Goal: Task Accomplishment & Management: Complete application form

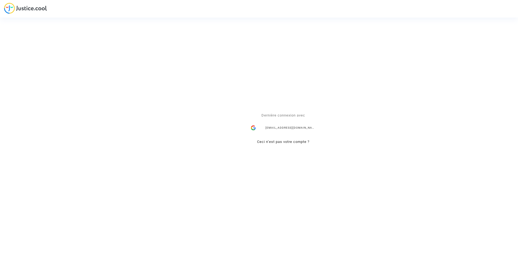
click at [266, 126] on div "ealvarez@reclamaciondevuelos.com" at bounding box center [283, 127] width 70 height 11
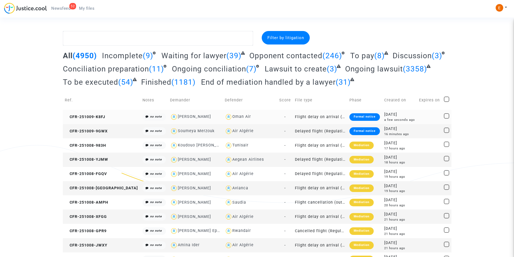
click at [349, 116] on div "Formal notice" at bounding box center [364, 117] width 30 height 8
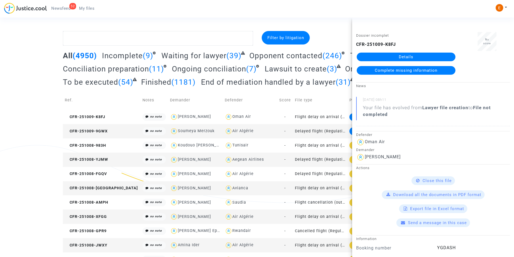
click at [407, 58] on link "Details" at bounding box center [406, 57] width 99 height 9
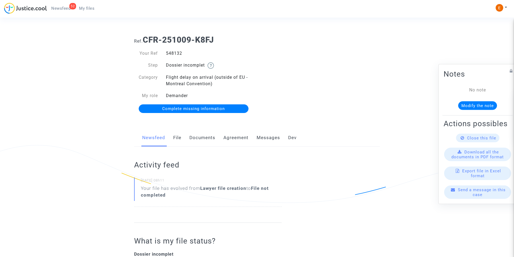
click at [204, 137] on link "Documents" at bounding box center [202, 138] width 26 height 18
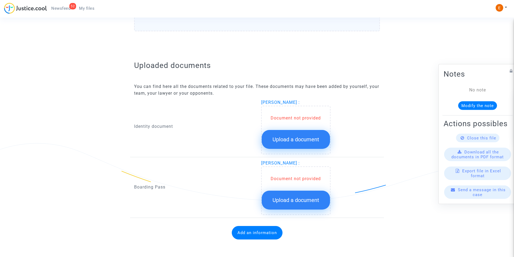
scroll to position [289, 0]
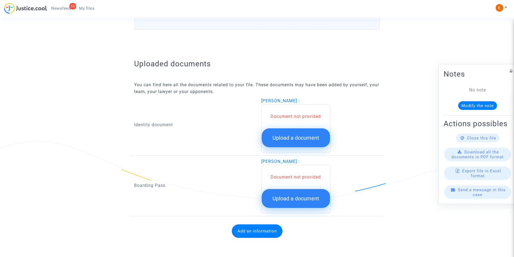
click at [277, 136] on span "Upload a document" at bounding box center [295, 138] width 47 height 6
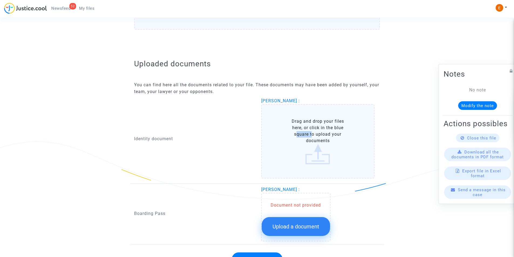
click at [277, 136] on label "Drag and drop your files here, or click in the blue square to upload your docum…" at bounding box center [318, 141] width 114 height 74
click at [0, 0] on input "Drag and drop your files here, or click in the blue square to upload your docum…" at bounding box center [0, 0] width 0 height 0
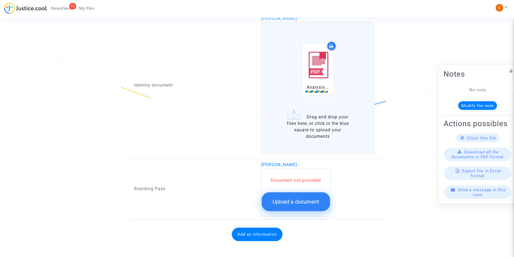
scroll to position [375, 0]
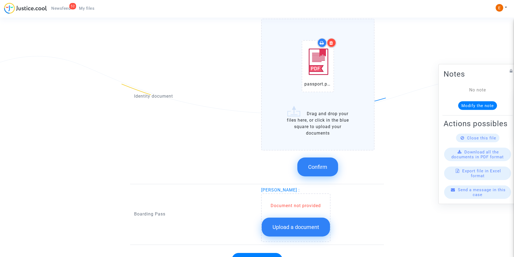
click at [317, 168] on span "Confirm" at bounding box center [317, 167] width 19 height 6
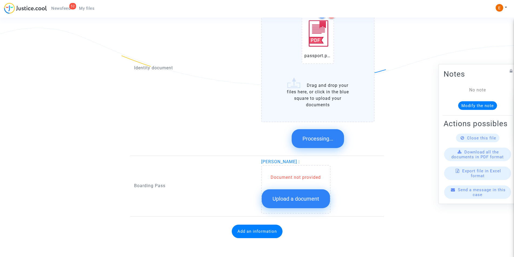
scroll to position [286, 0]
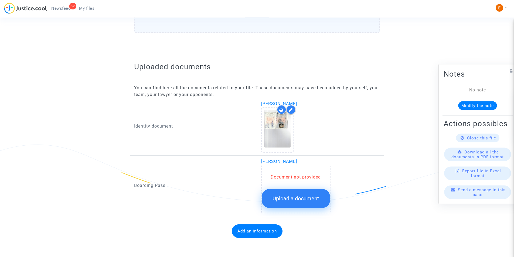
click at [306, 194] on button "Upload a document" at bounding box center [296, 198] width 68 height 19
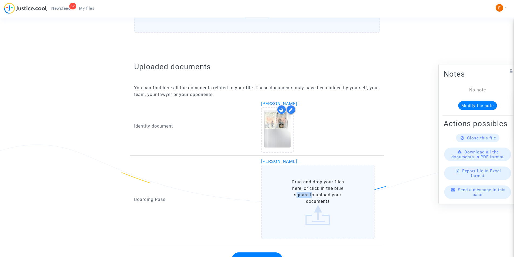
click at [306, 194] on label "Drag and drop your files here, or click in the blue square to upload your docum…" at bounding box center [318, 202] width 114 height 74
click at [0, 0] on input "Drag and drop your files here, or click in the blue square to upload your docum…" at bounding box center [0, 0] width 0 height 0
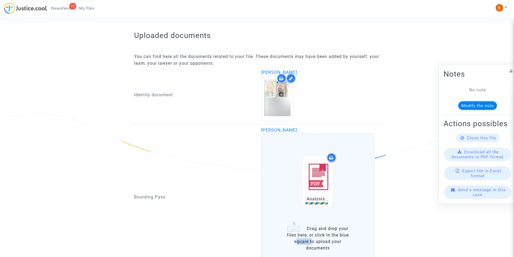
scroll to position [372, 0]
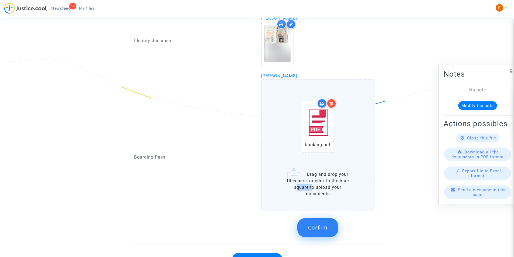
click at [324, 227] on span "Confirm" at bounding box center [317, 227] width 19 height 6
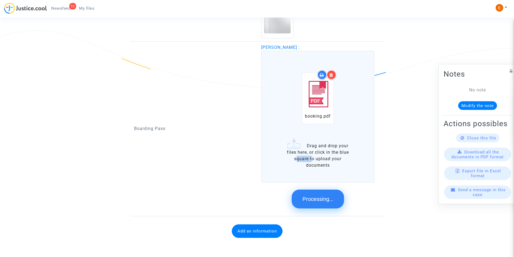
scroll to position [283, 0]
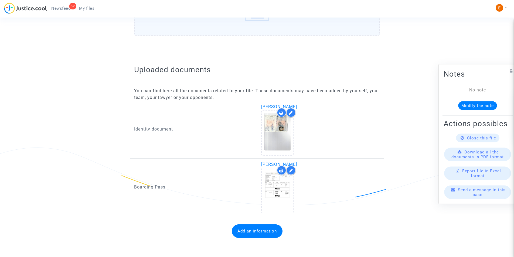
click at [249, 231] on button "Add an information" at bounding box center [257, 230] width 51 height 13
click at [223, 232] on div "Information to add" at bounding box center [193, 228] width 119 height 18
click at [222, 231] on div "Information to add" at bounding box center [193, 225] width 119 height 12
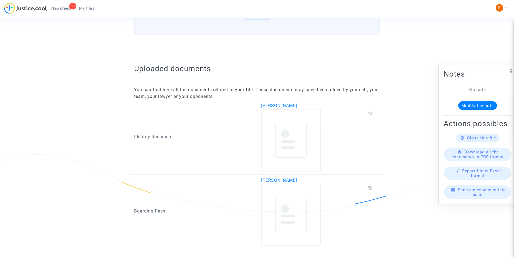
scroll to position [277, 0]
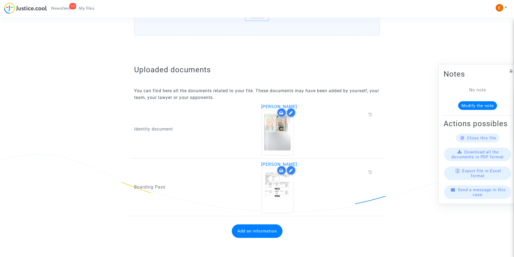
click at [269, 230] on button "Add an information" at bounding box center [257, 230] width 51 height 13
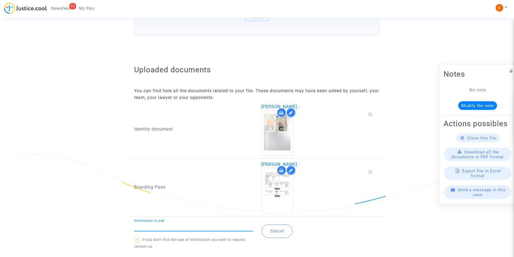
click at [207, 227] on input "Information to add" at bounding box center [193, 226] width 119 height 5
type input "Flight report"
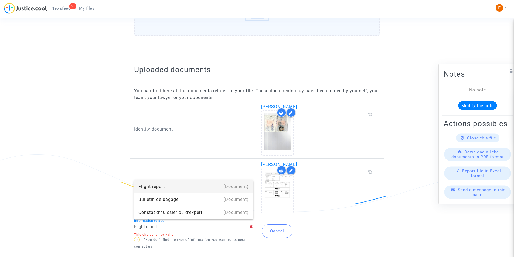
click at [171, 185] on div "Flight report" at bounding box center [193, 186] width 110 height 13
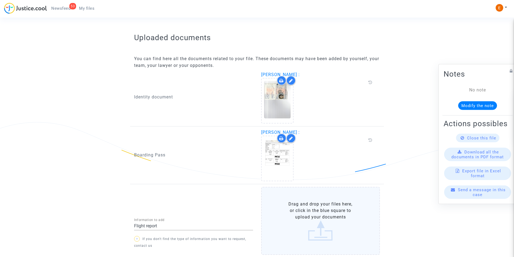
scroll to position [350, 0]
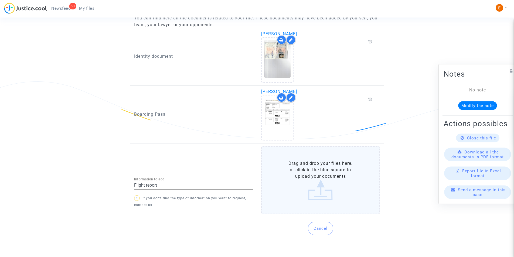
click at [316, 193] on label "Drag and drop your files here, or click in the blue square to upload your docum…" at bounding box center [320, 180] width 119 height 68
click at [0, 0] on input "Drag and drop your files here, or click in the blue square to upload your docum…" at bounding box center [0, 0] width 0 height 0
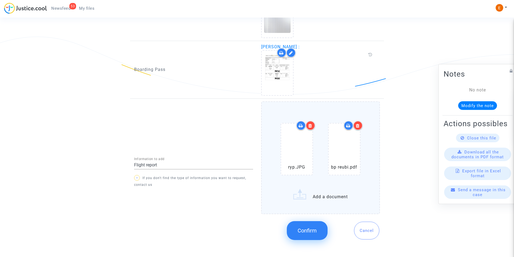
scroll to position [399, 0]
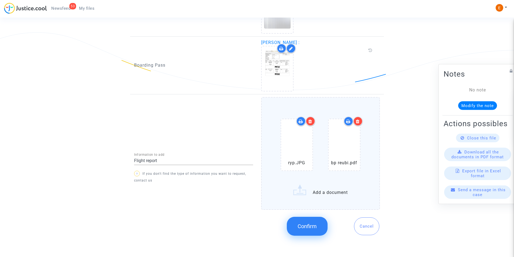
click at [304, 228] on span "Confirm" at bounding box center [307, 226] width 19 height 6
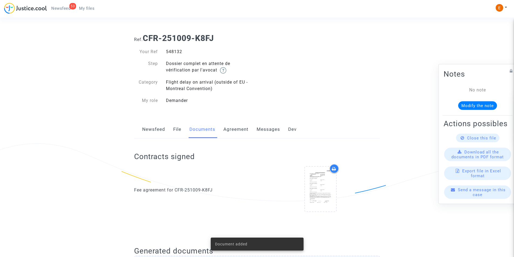
scroll to position [0, 0]
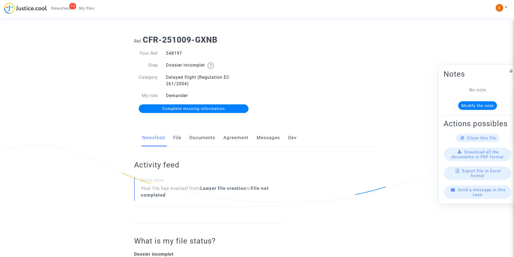
click at [196, 136] on link "Documents" at bounding box center [202, 138] width 26 height 18
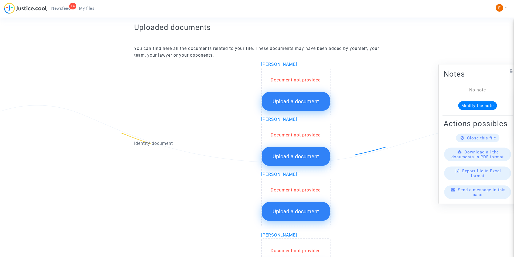
scroll to position [351, 0]
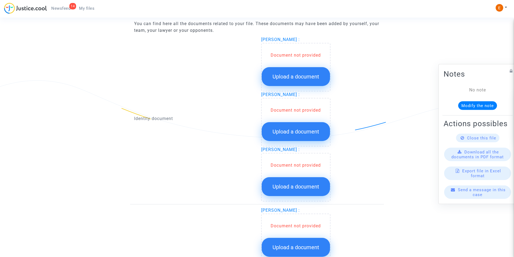
click at [284, 81] on button "Upload a document" at bounding box center [296, 76] width 68 height 19
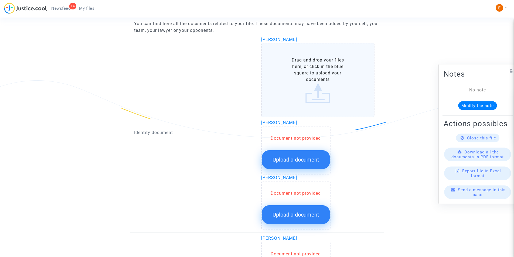
click at [284, 80] on label "Drag and drop your files here, or click in the blue square to upload your docum…" at bounding box center [318, 80] width 114 height 74
click at [0, 0] on input "Drag and drop your files here, or click in the blue square to upload your docum…" at bounding box center [0, 0] width 0 height 0
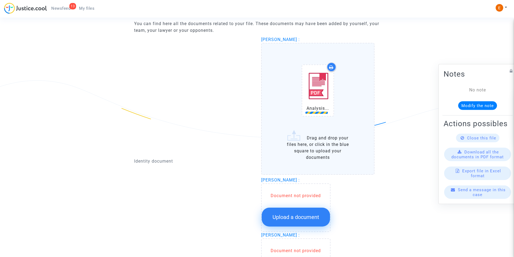
click at [281, 208] on button "Upload a document" at bounding box center [296, 217] width 68 height 19
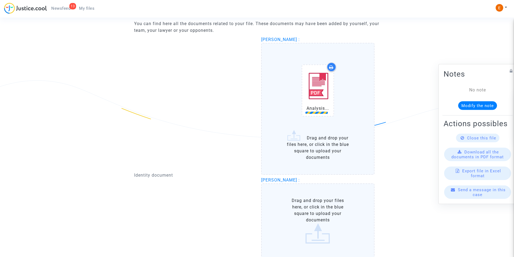
click at [283, 204] on label "Drag and drop your files here, or click in the blue square to upload your docum…" at bounding box center [318, 220] width 114 height 74
click at [0, 0] on input "Drag and drop your files here, or click in the blue square to upload your docum…" at bounding box center [0, 0] width 0 height 0
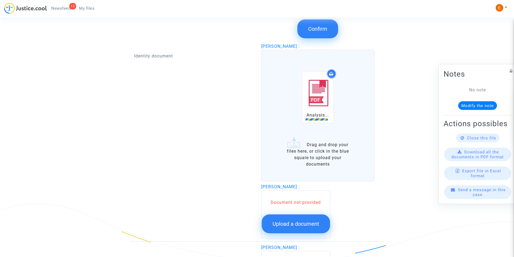
scroll to position [539, 0]
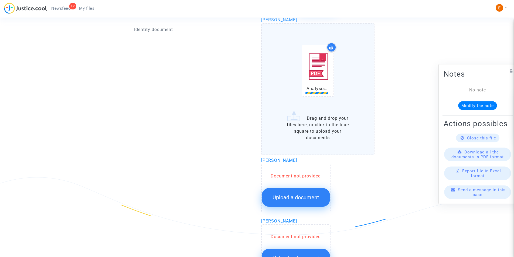
click at [308, 198] on span "Upload a document" at bounding box center [295, 197] width 47 height 6
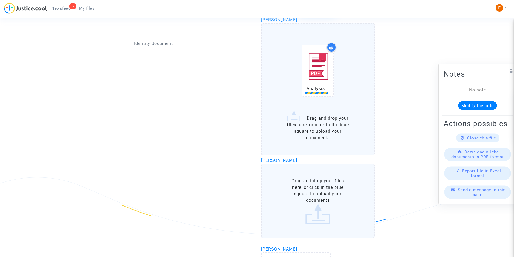
click at [309, 197] on label "Drag and drop your files here, or click in the blue square to upload your docum…" at bounding box center [318, 201] width 114 height 74
click at [0, 0] on input "Drag and drop your files here, or click in the blue square to upload your docum…" at bounding box center [0, 0] width 0 height 0
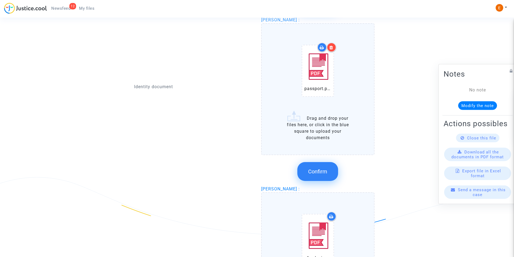
click at [317, 171] on span "Confirm" at bounding box center [317, 171] width 19 height 6
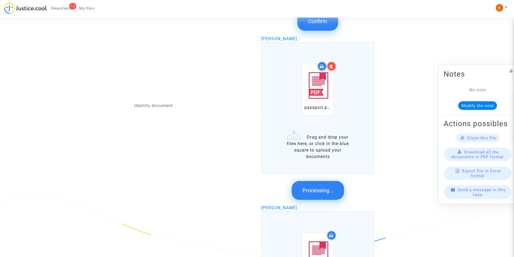
scroll to position [432, 0]
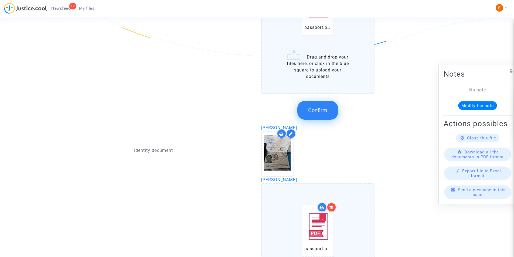
click at [317, 110] on span "Confirm" at bounding box center [317, 110] width 19 height 6
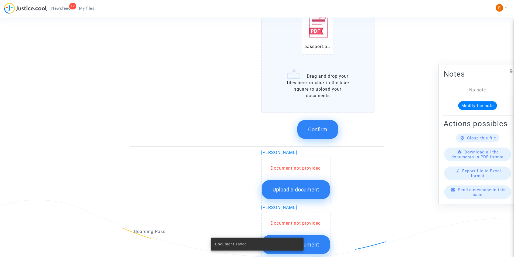
scroll to position [486, 0]
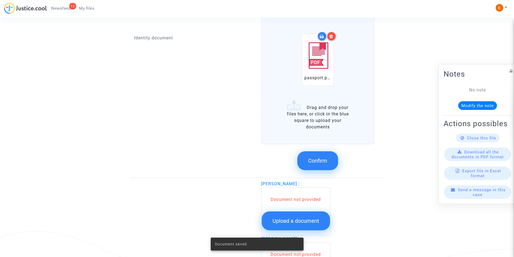
click at [332, 39] on div at bounding box center [331, 36] width 9 height 9
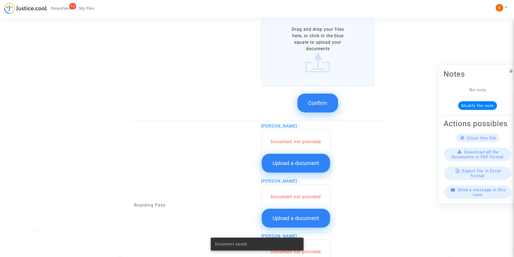
click at [341, 61] on label "Drag and drop your files here, or click in the blue square to upload your docum…" at bounding box center [318, 49] width 114 height 74
click at [0, 0] on input "Drag and drop your files here, or click in the blue square to upload your docum…" at bounding box center [0, 0] width 0 height 0
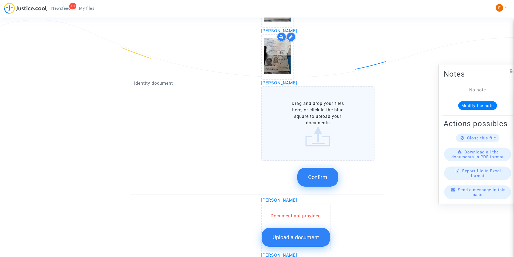
scroll to position [405, 0]
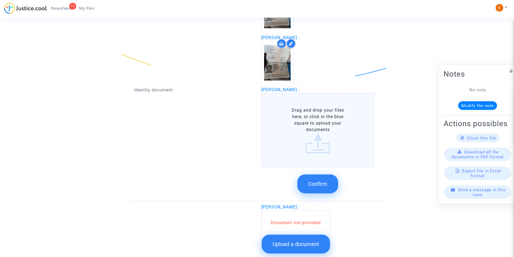
click at [302, 106] on label "Drag and drop your files here, or click in the blue square to upload your docum…" at bounding box center [318, 130] width 114 height 74
click at [0, 0] on input "Drag and drop your files here, or click in the blue square to upload your docum…" at bounding box center [0, 0] width 0 height 0
click at [278, 116] on label "Drag and drop your files here, or click in the blue square to upload your docum…" at bounding box center [318, 130] width 114 height 74
click at [0, 0] on input "Drag and drop your files here, or click in the blue square to upload your docum…" at bounding box center [0, 0] width 0 height 0
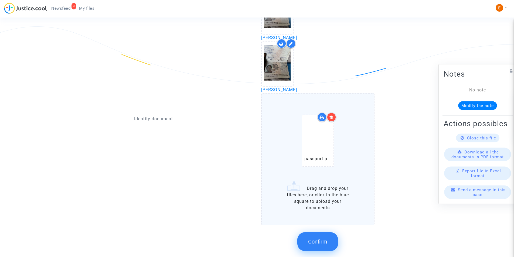
click at [332, 116] on icon at bounding box center [331, 117] width 4 height 4
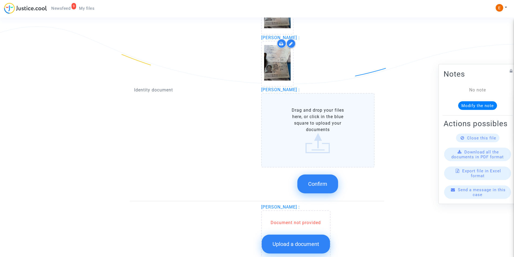
click at [306, 138] on label "Drag and drop your files here, or click in the blue square to upload your docum…" at bounding box center [318, 130] width 114 height 74
click at [0, 0] on input "Drag and drop your files here, or click in the blue square to upload your docum…" at bounding box center [0, 0] width 0 height 0
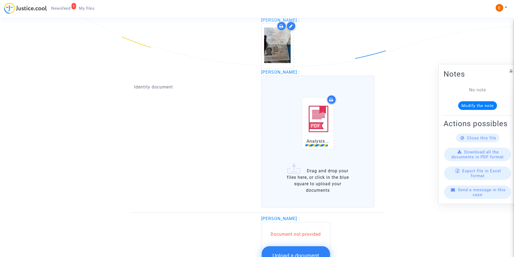
scroll to position [459, 0]
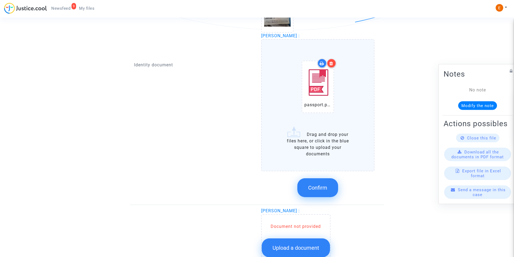
click at [327, 184] on button "Confirm" at bounding box center [317, 187] width 41 height 19
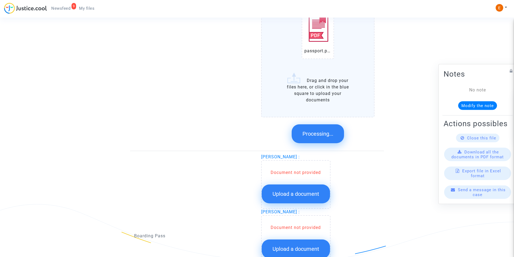
scroll to position [501, 0]
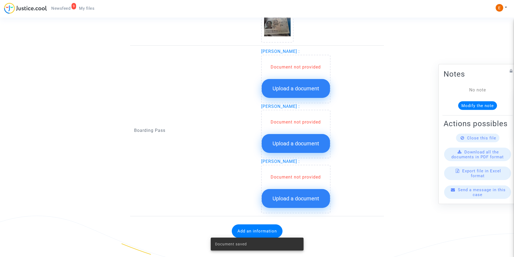
click at [283, 88] on span "Upload a document" at bounding box center [295, 88] width 47 height 6
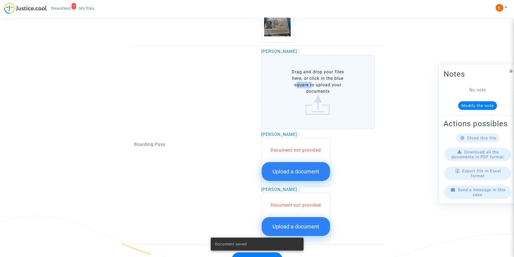
click at [283, 88] on label "Drag and drop your files here, or click in the blue square to upload your docum…" at bounding box center [318, 92] width 114 height 74
click at [0, 0] on input "Drag and drop your files here, or click in the blue square to upload your docum…" at bounding box center [0, 0] width 0 height 0
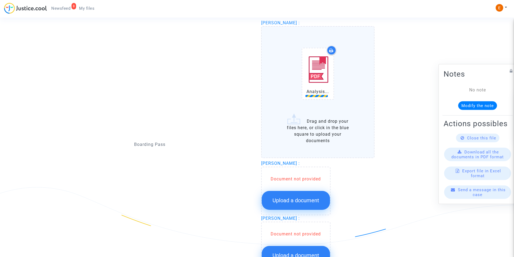
scroll to position [582, 0]
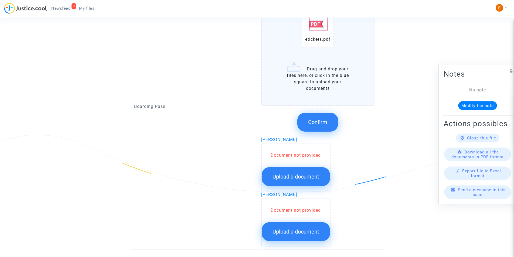
click at [295, 153] on div "Document not provided" at bounding box center [296, 155] width 68 height 6
click at [298, 170] on button "Upload a document" at bounding box center [296, 176] width 68 height 19
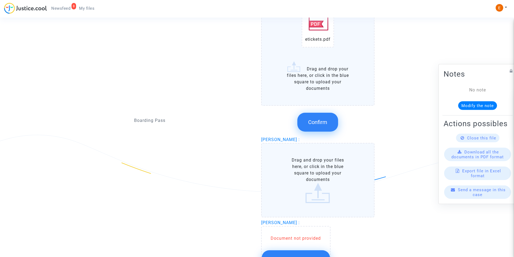
click at [299, 170] on label "Drag and drop your files here, or click in the blue square to upload your docum…" at bounding box center [318, 180] width 114 height 74
click at [0, 0] on input "Drag and drop your files here, or click in the blue square to upload your docum…" at bounding box center [0, 0] width 0 height 0
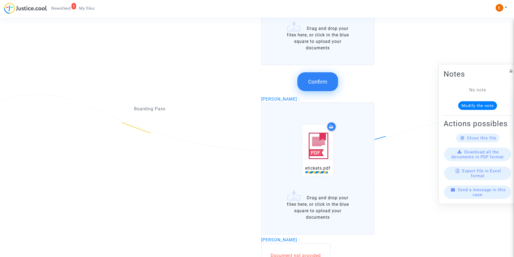
scroll to position [690, 0]
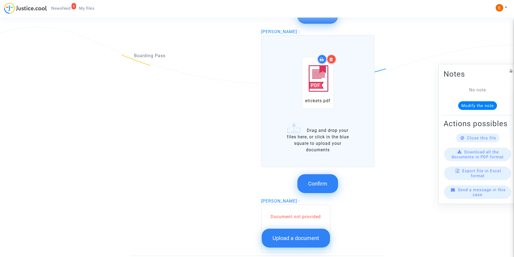
drag, startPoint x: 288, startPoint y: 198, endPoint x: 286, endPoint y: 201, distance: 3.1
click at [287, 200] on span "[PERSON_NAME] :" at bounding box center [280, 201] width 39 height 5
click at [283, 223] on div "Document not provided Upload a document" at bounding box center [296, 231] width 68 height 34
click at [281, 234] on button "Upload a document" at bounding box center [296, 238] width 68 height 19
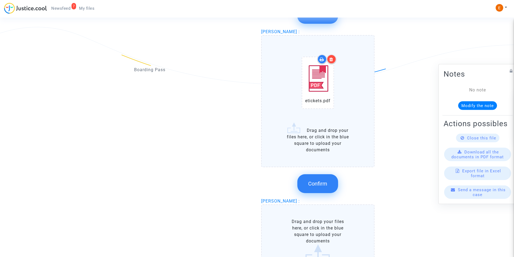
click at [284, 230] on label "Drag and drop your files here, or click in the blue square to upload your docum…" at bounding box center [318, 241] width 114 height 74
click at [0, 0] on input "Drag and drop your files here, or click in the blue square to upload your docum…" at bounding box center [0, 0] width 0 height 0
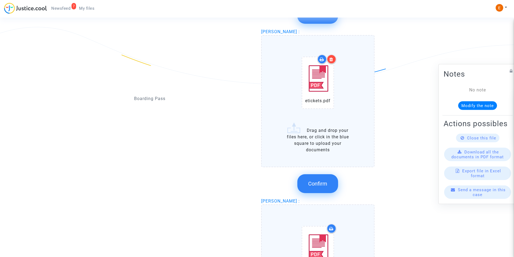
click at [333, 57] on icon at bounding box center [331, 59] width 4 height 4
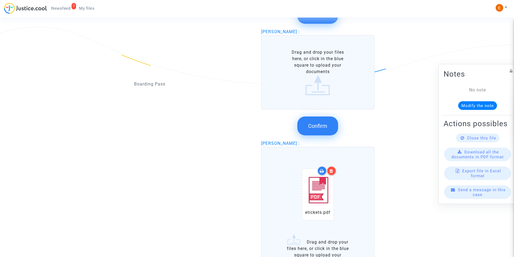
click at [334, 79] on label "Drag and drop your files here, or click in the blue square to upload your docum…" at bounding box center [318, 72] width 114 height 74
click at [0, 0] on input "Drag and drop your files here, or click in the blue square to upload your docum…" at bounding box center [0, 0] width 0 height 0
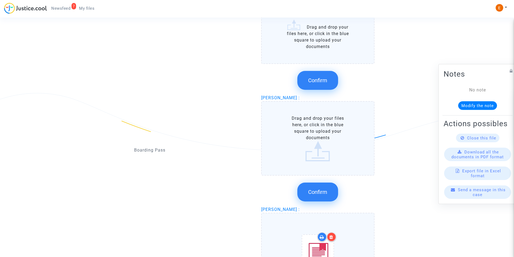
scroll to position [555, 0]
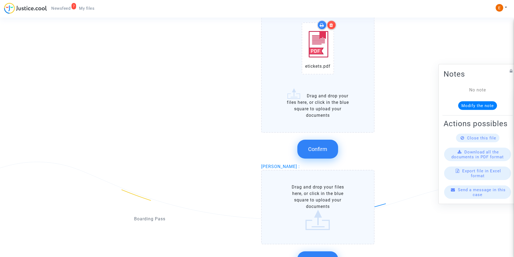
click at [313, 146] on span "Confirm" at bounding box center [317, 149] width 19 height 6
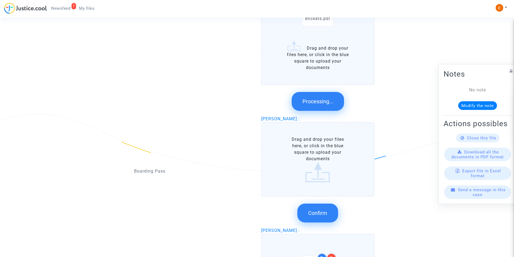
scroll to position [663, 0]
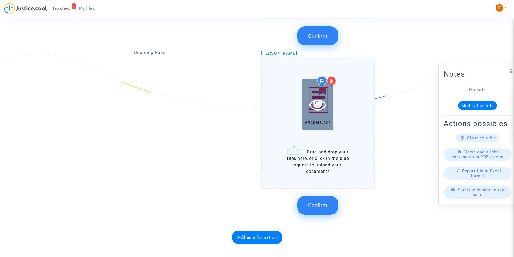
click at [308, 81] on div at bounding box center [317, 104] width 31 height 51
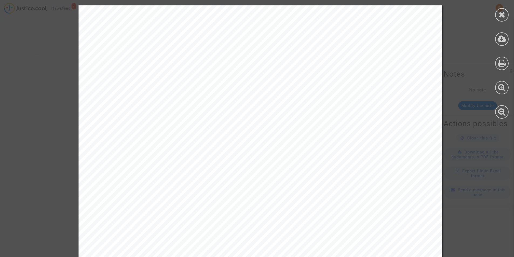
click at [507, 11] on div at bounding box center [501, 14] width 13 height 13
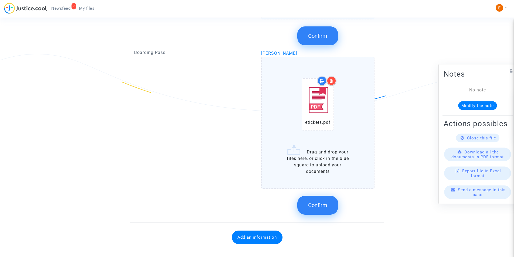
click at [314, 200] on button "Confirm" at bounding box center [317, 205] width 41 height 19
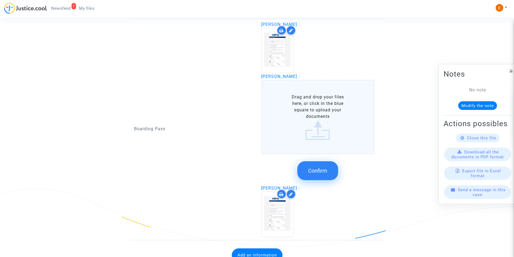
click at [325, 134] on label "Drag and drop your files here, or click in the blue square to upload your docum…" at bounding box center [318, 117] width 114 height 74
click at [0, 0] on input "Drag and drop your files here, or click in the blue square to upload your docum…" at bounding box center [0, 0] width 0 height 0
click at [259, 99] on div "Sokona Diallo : Djibril Sinera : Drag and drop your files here, or click in the…" at bounding box center [320, 129] width 127 height 216
click at [292, 102] on label "Drag and drop your files here, or click in the blue square to upload your docum…" at bounding box center [318, 117] width 114 height 74
click at [0, 0] on input "Drag and drop your files here, or click in the blue square to upload your docum…" at bounding box center [0, 0] width 0 height 0
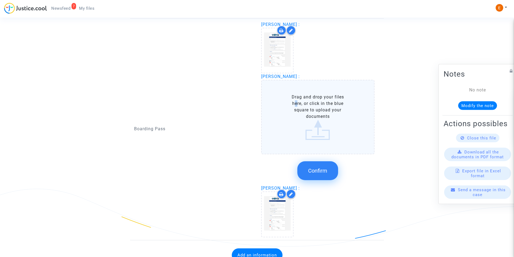
click at [294, 105] on label "Drag and drop your files here, or click in the blue square to upload your docum…" at bounding box center [318, 117] width 114 height 74
click at [300, 105] on label "Drag and drop your files here, or click in the blue square to upload your docum…" at bounding box center [318, 117] width 114 height 74
click at [0, 0] on input "Drag and drop your files here, or click in the blue square to upload your docum…" at bounding box center [0, 0] width 0 height 0
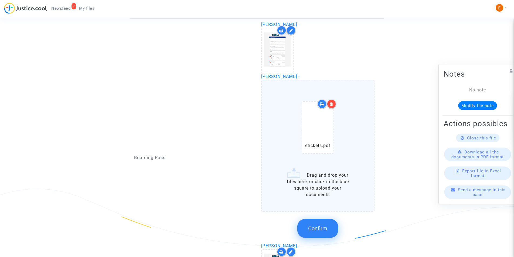
click at [310, 228] on span "Confirm" at bounding box center [317, 228] width 19 height 6
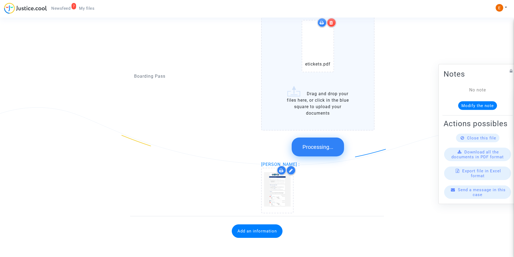
scroll to position [492, 0]
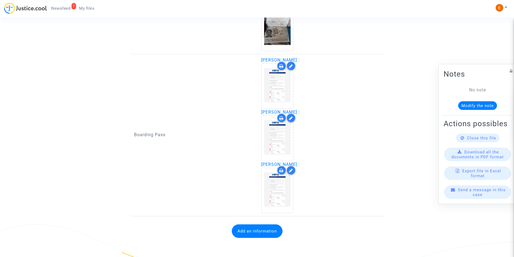
click at [249, 234] on button "Add an information" at bounding box center [257, 230] width 51 height 13
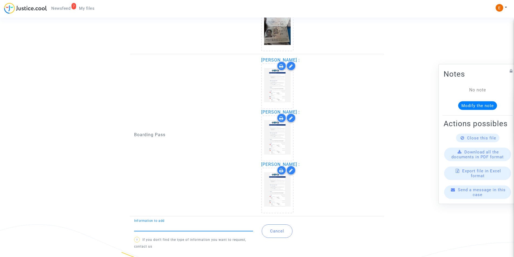
click at [191, 225] on input "Information to add" at bounding box center [193, 226] width 119 height 5
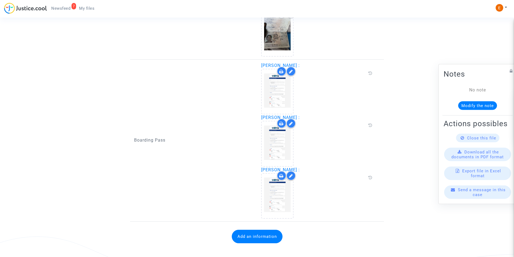
scroll to position [486, 0]
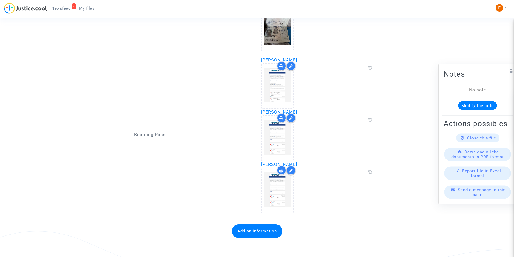
click at [251, 231] on button "Add an information" at bounding box center [257, 230] width 51 height 13
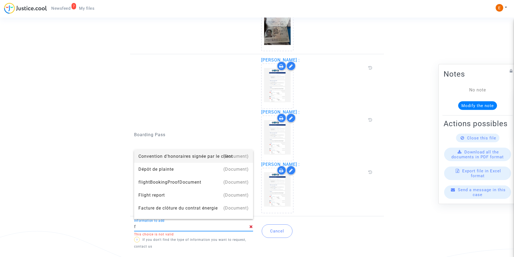
type input "Flight report"
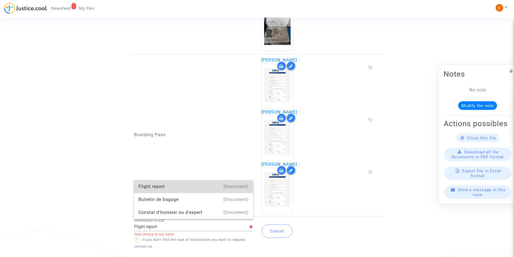
click at [167, 190] on div "Flight report" at bounding box center [193, 186] width 110 height 13
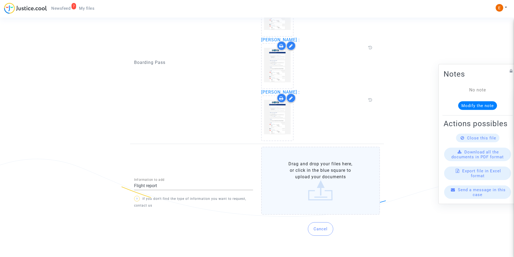
scroll to position [558, 0]
click at [320, 177] on label "Drag and drop your files here, or click in the blue square to upload your docum…" at bounding box center [320, 180] width 119 height 68
click at [0, 0] on input "Drag and drop your files here, or click in the blue square to upload your docum…" at bounding box center [0, 0] width 0 height 0
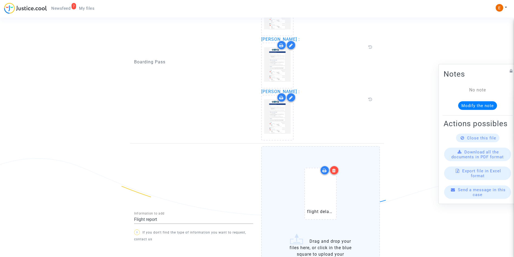
scroll to position [627, 0]
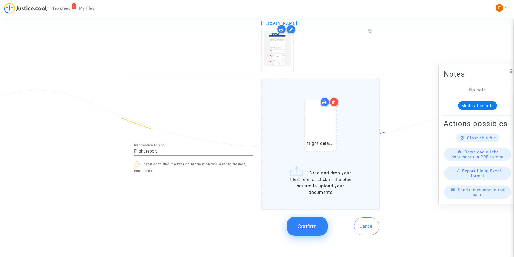
click at [302, 225] on span "Confirm" at bounding box center [307, 226] width 19 height 6
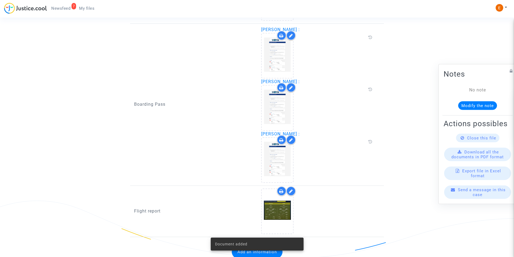
scroll to position [537, 0]
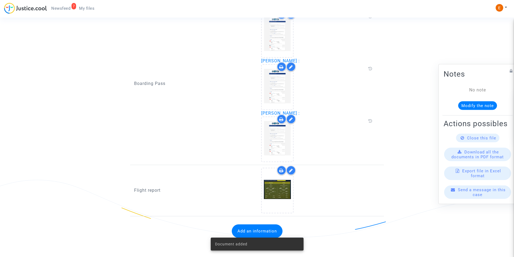
click at [264, 226] on button "Add an information" at bounding box center [257, 230] width 51 height 13
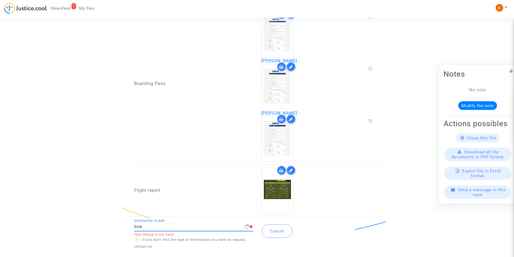
type input "Livret de famille"
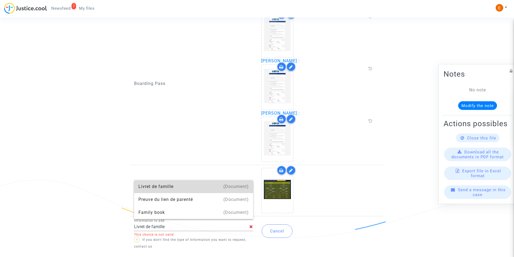
click at [170, 187] on div "Livret de famille" at bounding box center [193, 186] width 110 height 13
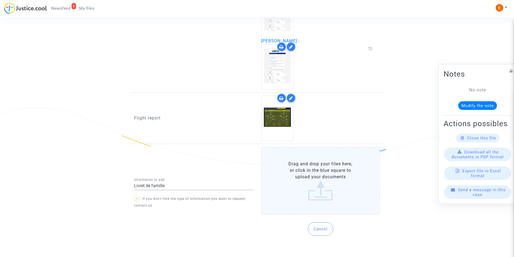
scroll to position [610, 0]
click at [333, 185] on label "Drag and drop your files here, or click in the blue square to upload your docum…" at bounding box center [320, 180] width 119 height 68
click at [0, 0] on input "Drag and drop your files here, or click in the blue square to upload your docum…" at bounding box center [0, 0] width 0 height 0
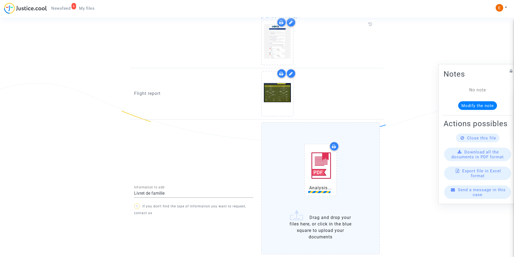
scroll to position [664, 0]
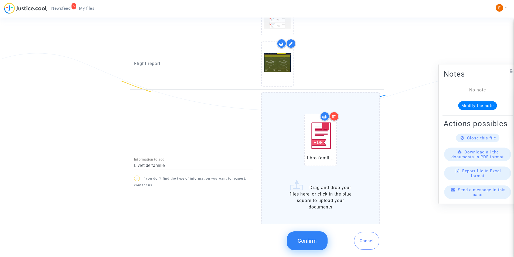
click at [307, 239] on span "Confirm" at bounding box center [307, 241] width 19 height 6
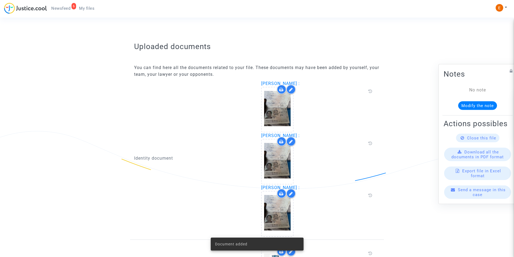
scroll to position [265, 0]
